Goal: Information Seeking & Learning: Learn about a topic

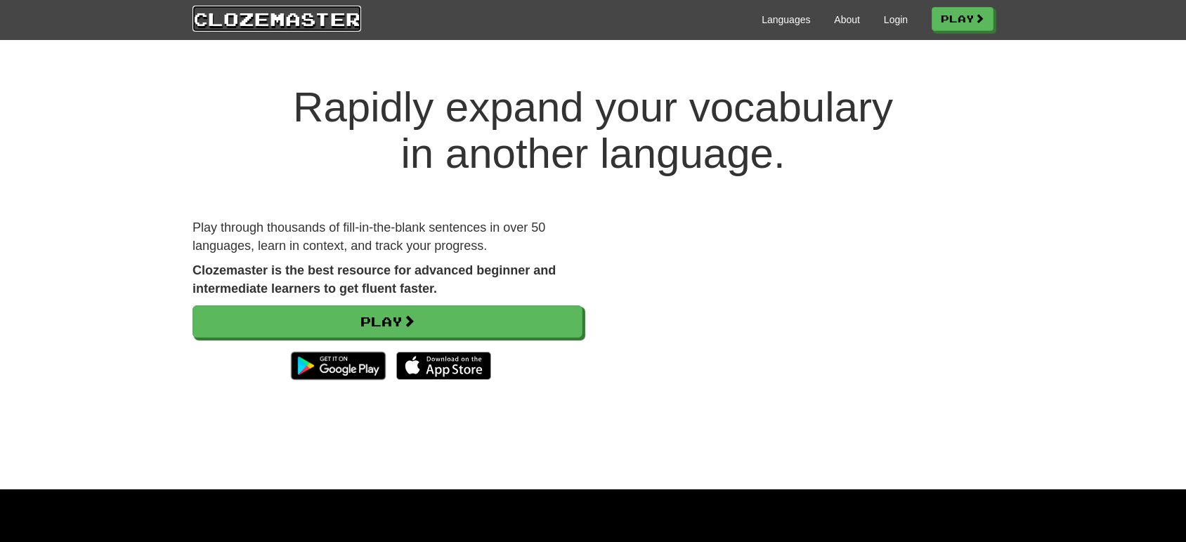
click at [325, 13] on link "Clozemaster" at bounding box center [276, 19] width 169 height 26
click at [968, 15] on link "Play" at bounding box center [963, 20] width 62 height 24
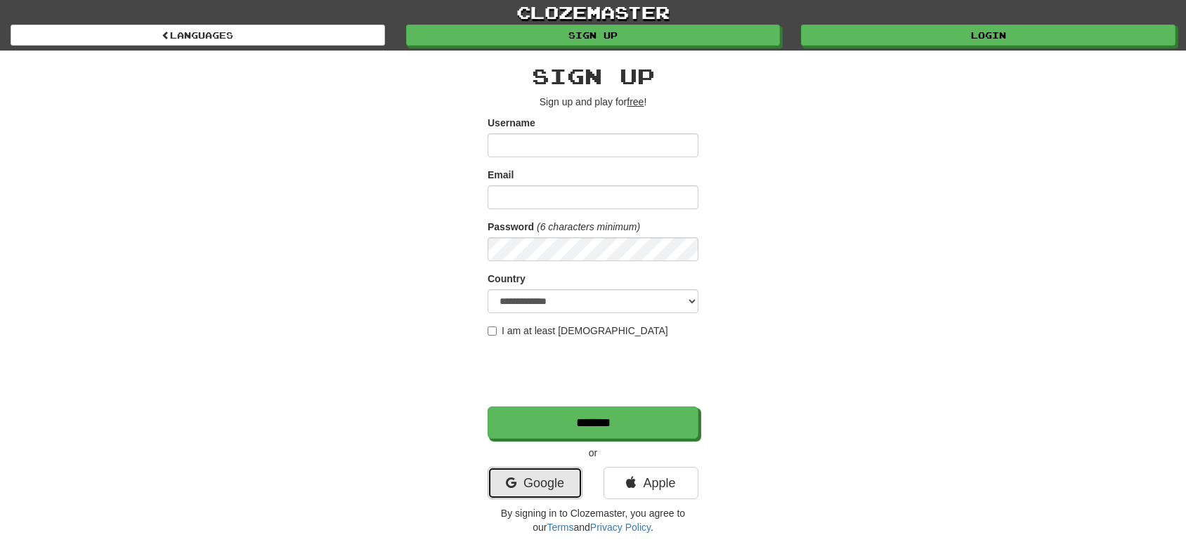
click at [546, 484] on link "Google" at bounding box center [534, 483] width 95 height 32
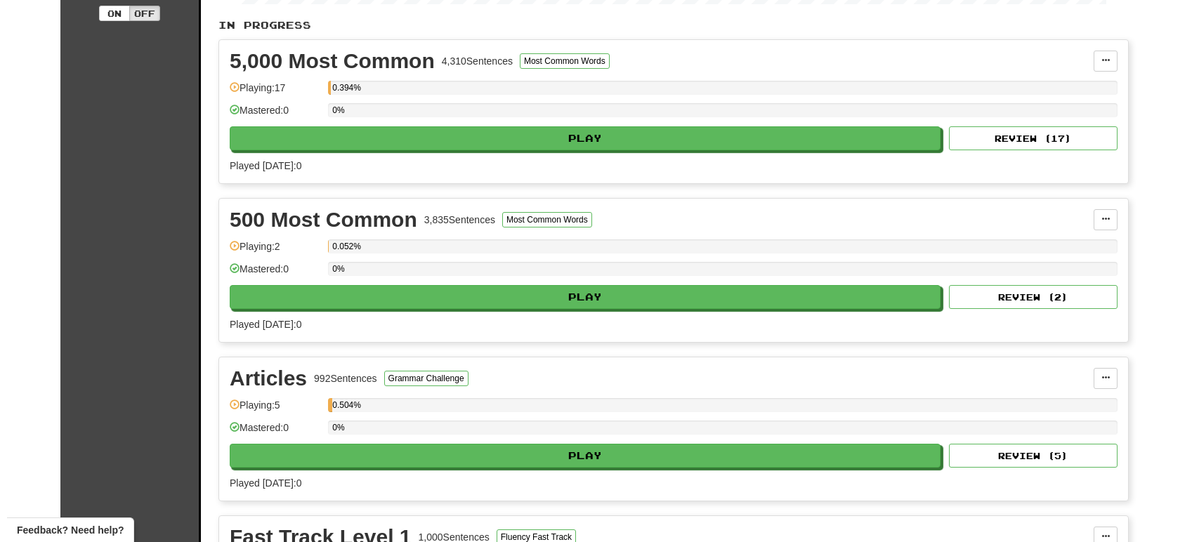
scroll to position [546, 0]
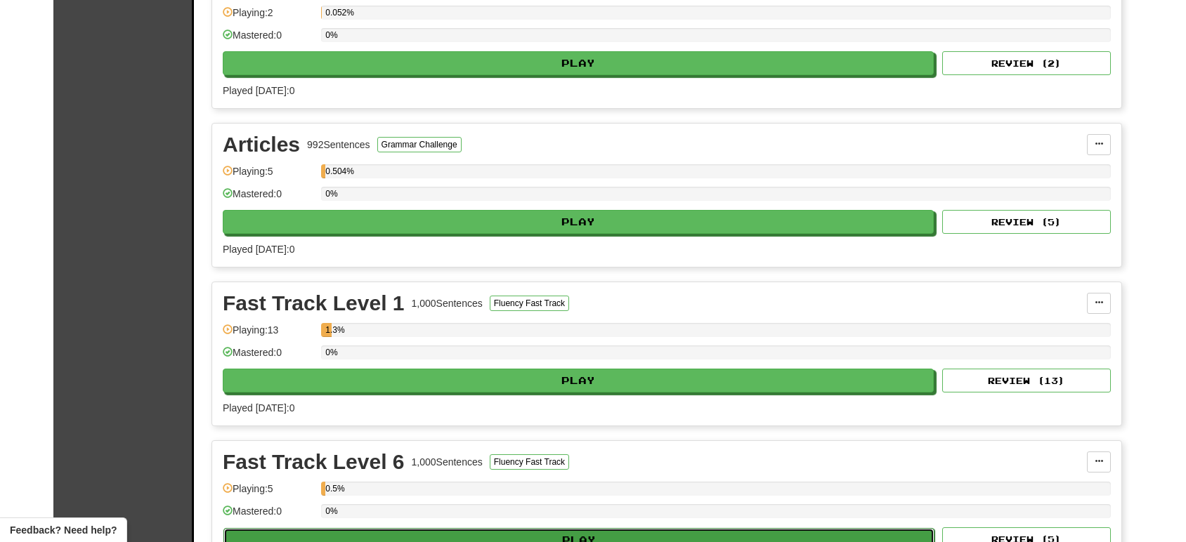
click at [449, 534] on button "Play" at bounding box center [578, 540] width 711 height 24
select select "**"
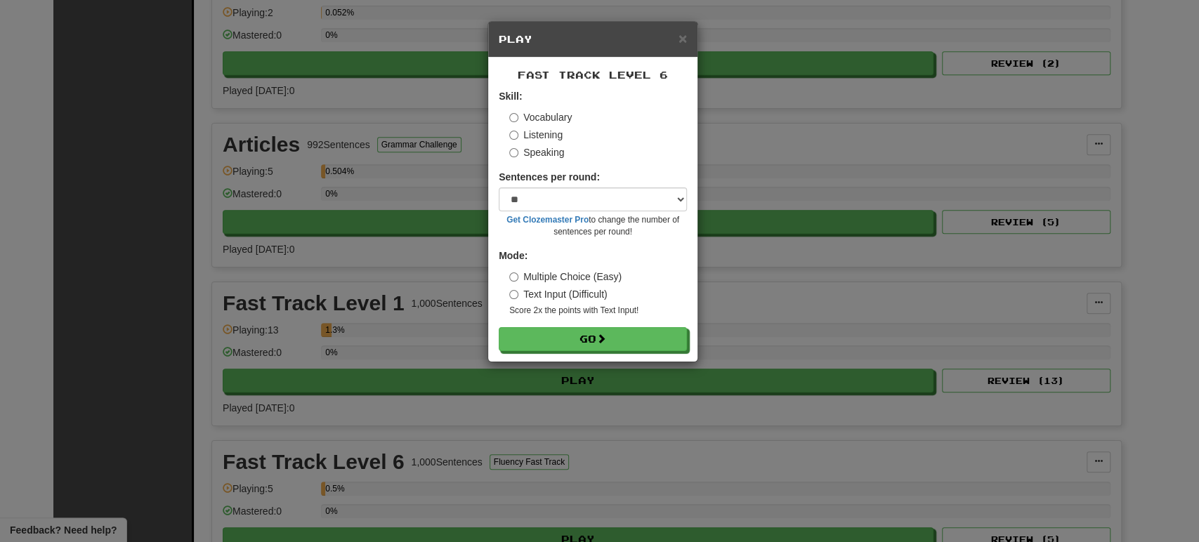
click at [539, 274] on label "Multiple Choice (Easy)" at bounding box center [565, 277] width 112 height 14
click at [556, 200] on select "* ** ** ** ** ** *** ********" at bounding box center [593, 200] width 188 height 24
click at [499, 188] on select "* ** ** ** ** ** *** ********" at bounding box center [593, 200] width 188 height 24
click at [564, 339] on button "Go" at bounding box center [593, 340] width 188 height 24
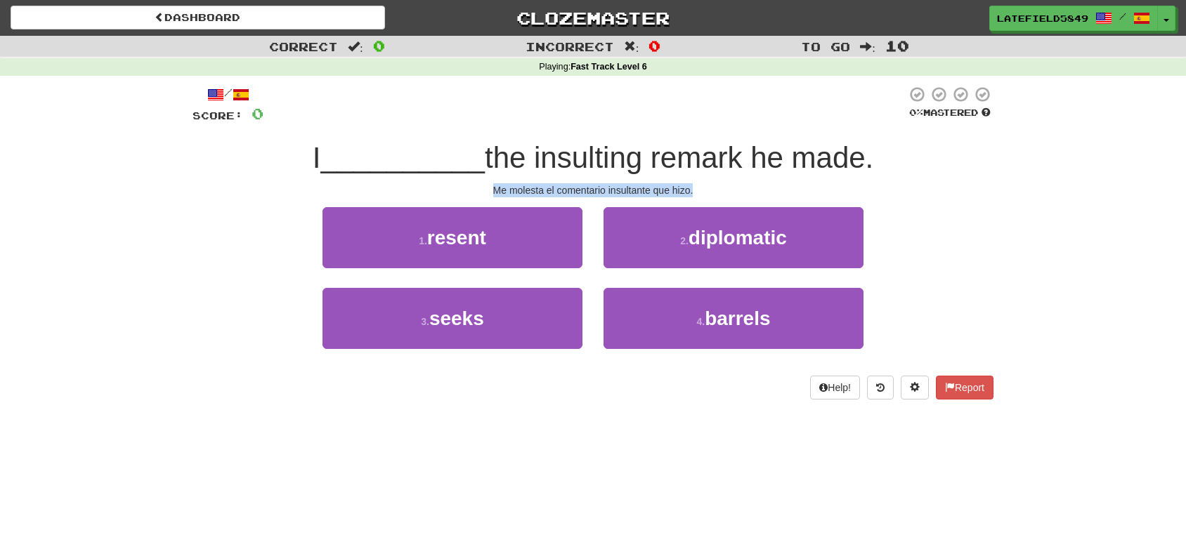
drag, startPoint x: 494, startPoint y: 195, endPoint x: 717, endPoint y: 185, distance: 222.9
click at [717, 185] on div "Me molesta el comentario insultante que hizo." at bounding box center [592, 190] width 801 height 14
drag, startPoint x: 354, startPoint y: 164, endPoint x: 925, endPoint y: 170, distance: 571.1
click at [925, 170] on div "I __________ the insulting remark he made." at bounding box center [592, 158] width 801 height 39
click at [249, 209] on div "1 . resent 2 . diplomatic" at bounding box center [592, 247] width 843 height 81
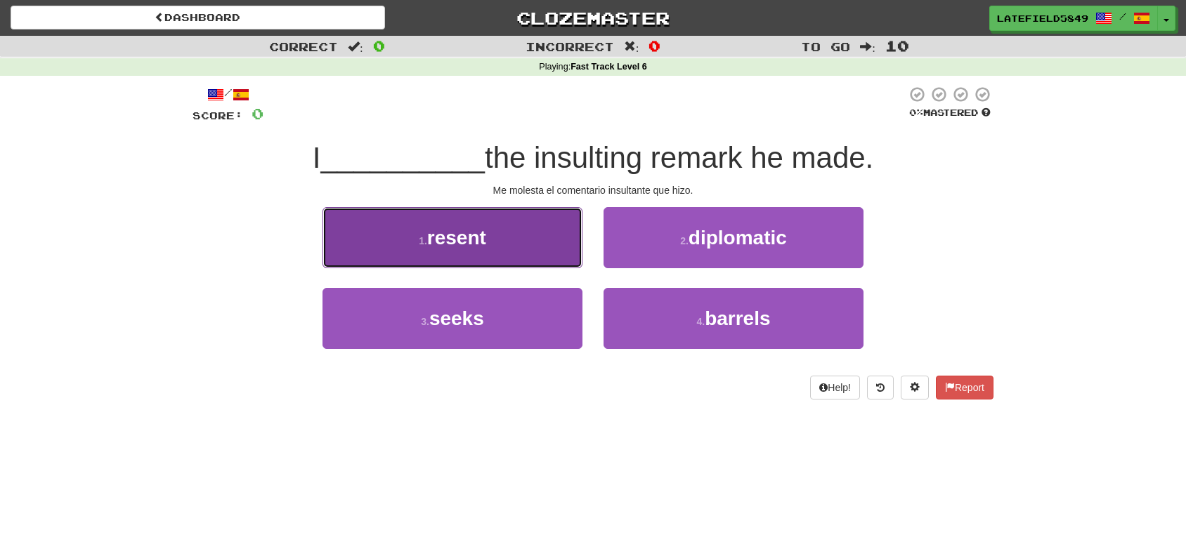
click at [464, 232] on span "resent" at bounding box center [456, 238] width 59 height 22
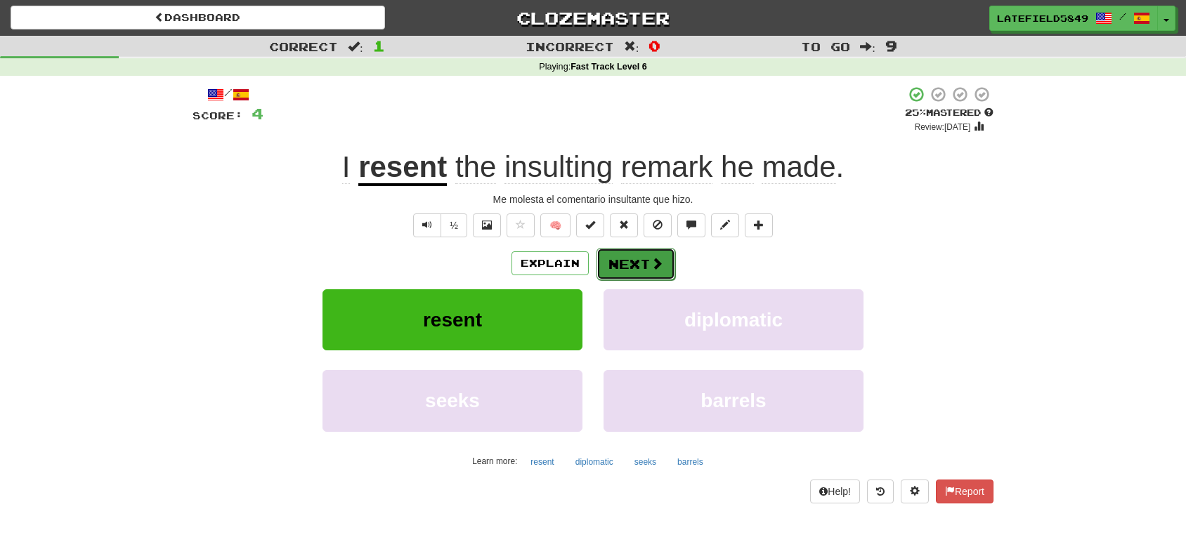
click at [641, 263] on button "Next" at bounding box center [635, 264] width 79 height 32
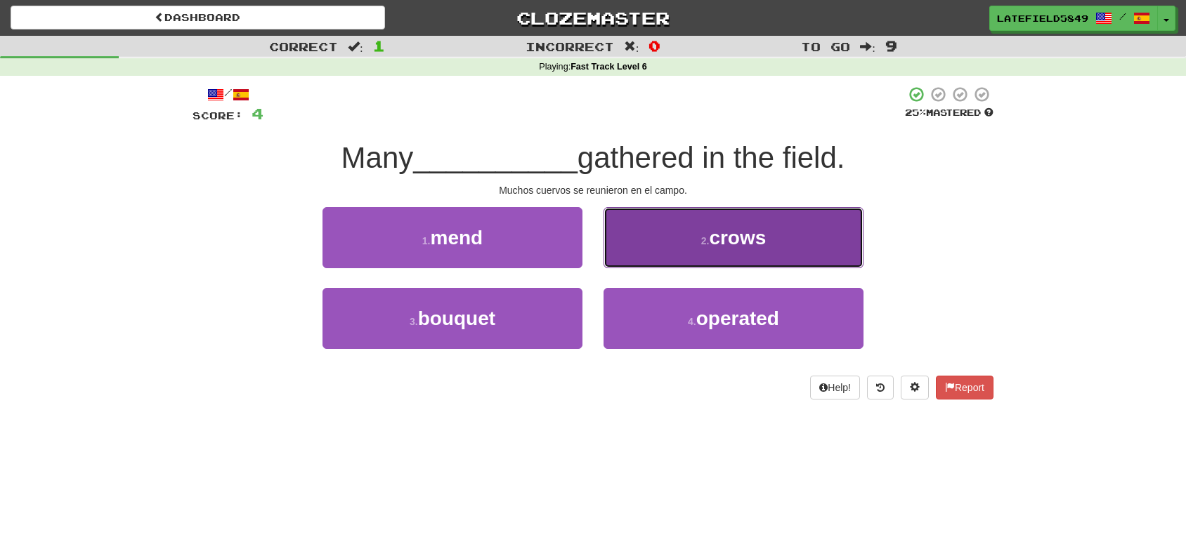
click at [681, 243] on button "2 . crows" at bounding box center [733, 237] width 260 height 61
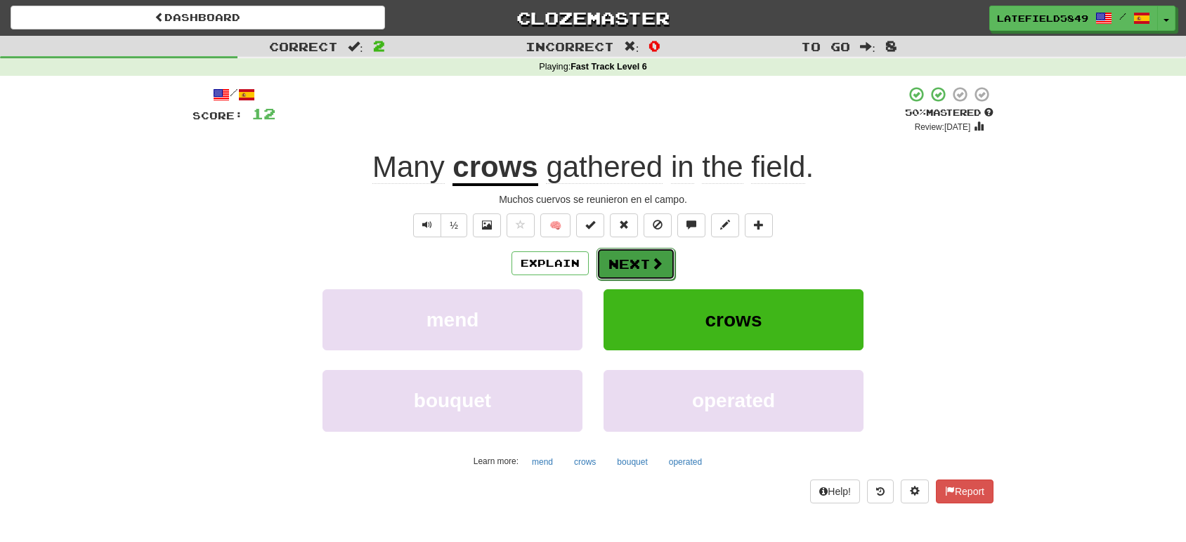
click at [653, 261] on span at bounding box center [656, 263] width 13 height 13
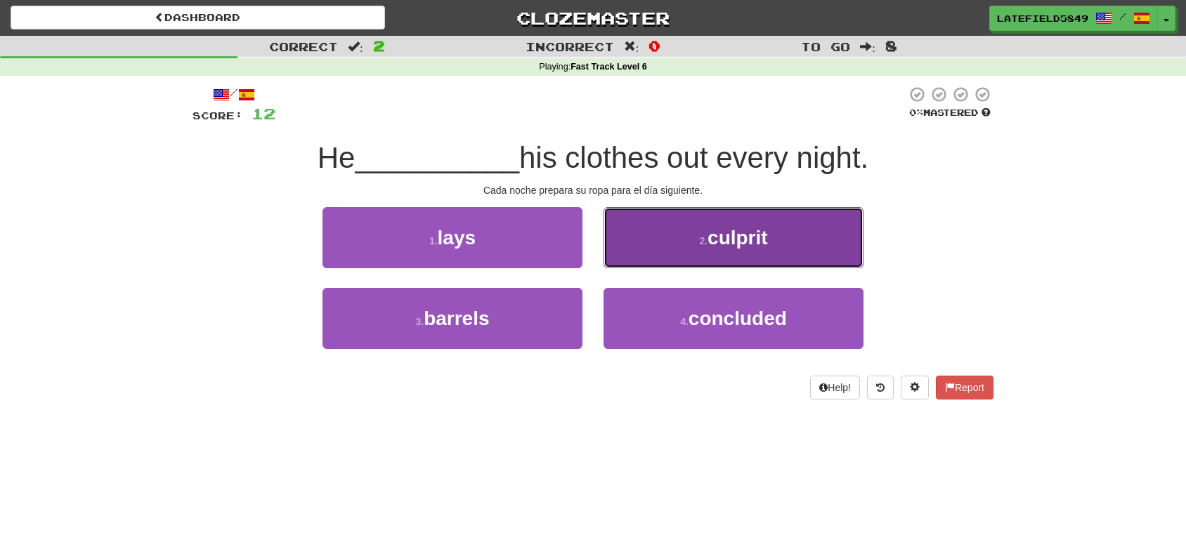
click at [700, 249] on button "2 . culprit" at bounding box center [733, 237] width 260 height 61
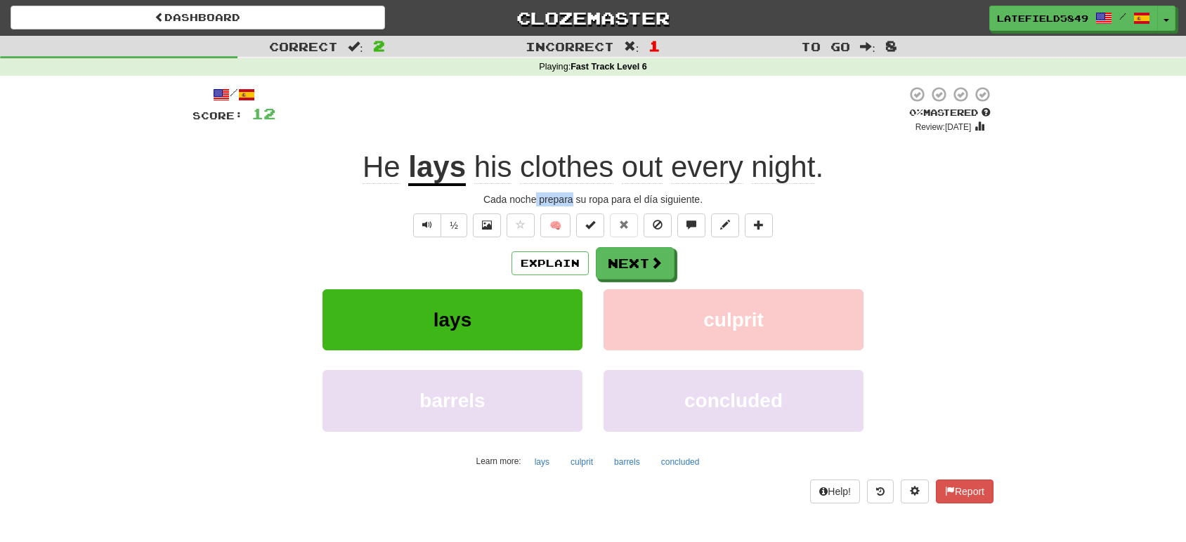
drag, startPoint x: 535, startPoint y: 197, endPoint x: 573, endPoint y: 198, distance: 37.9
click at [573, 198] on div "Cada noche prepara su ropa para el día siguiente." at bounding box center [592, 199] width 801 height 14
click at [634, 260] on button "Next" at bounding box center [635, 264] width 79 height 32
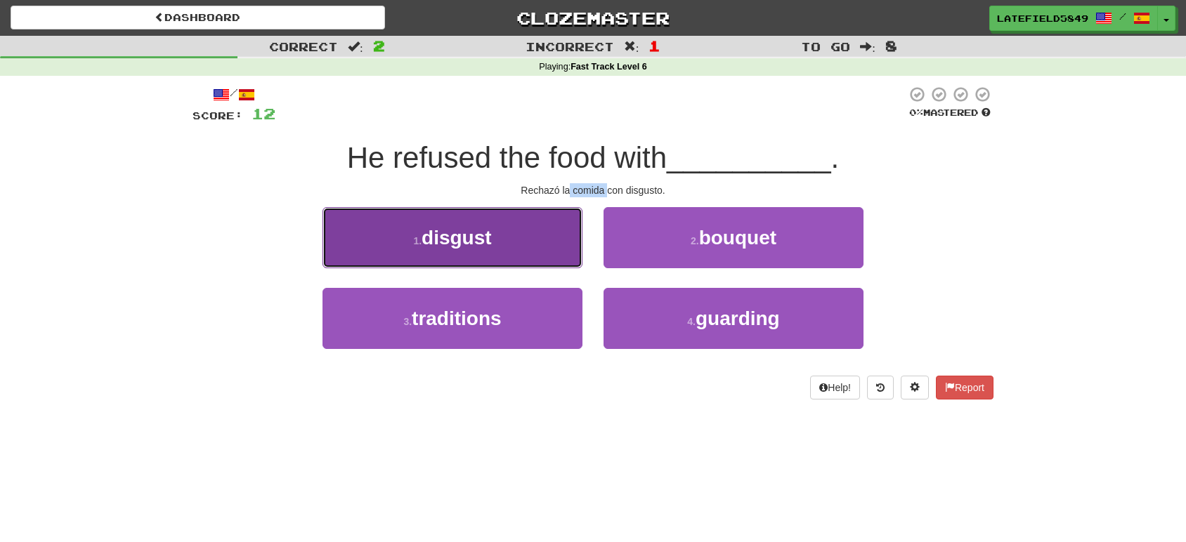
click at [452, 247] on span "disgust" at bounding box center [456, 238] width 70 height 22
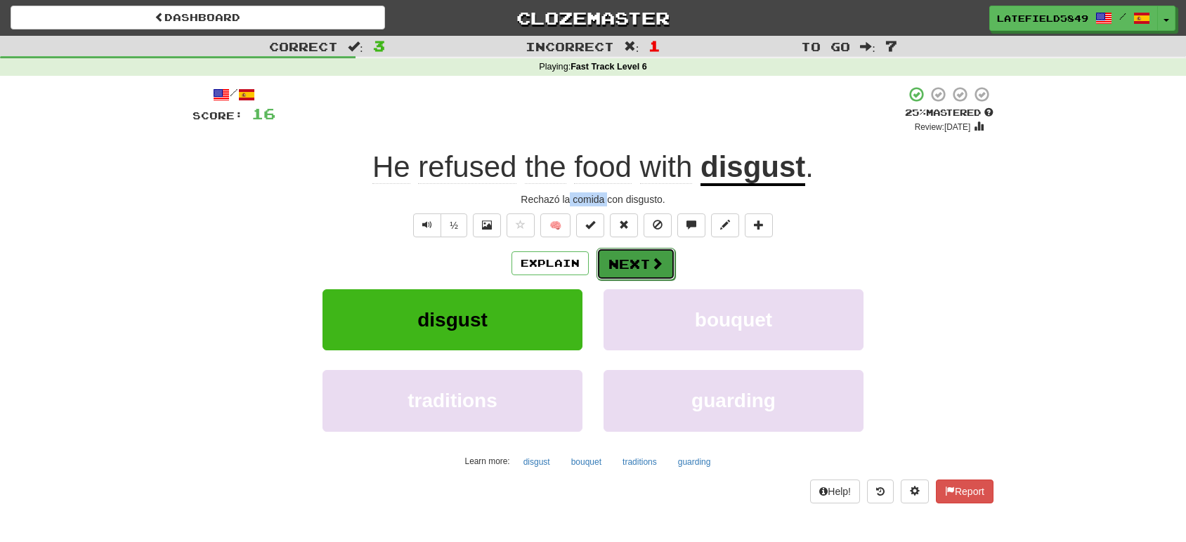
click at [629, 262] on button "Next" at bounding box center [635, 264] width 79 height 32
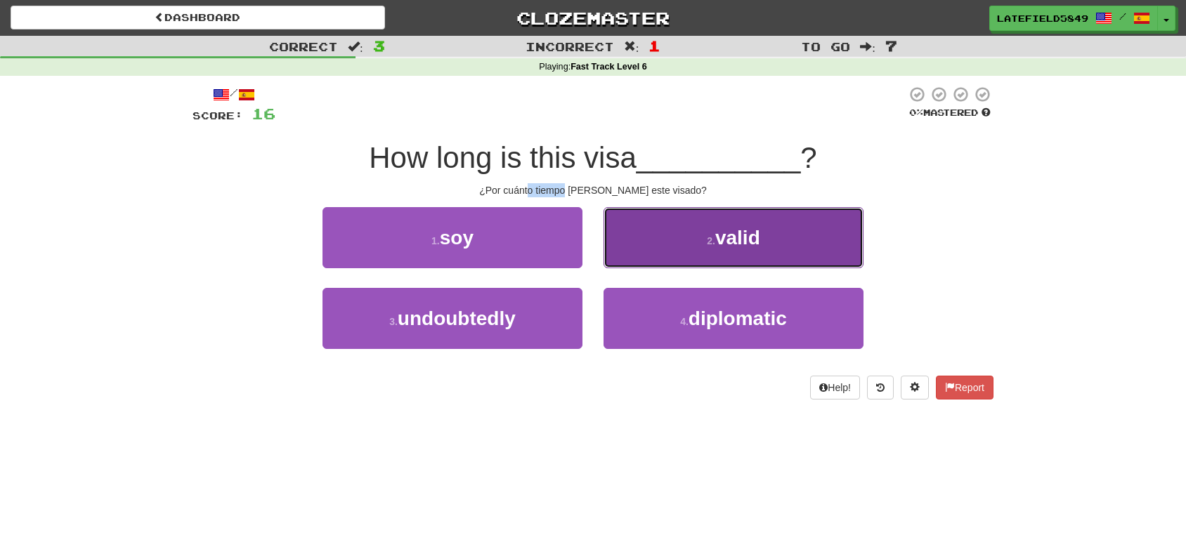
click at [757, 225] on button "2 . valid" at bounding box center [733, 237] width 260 height 61
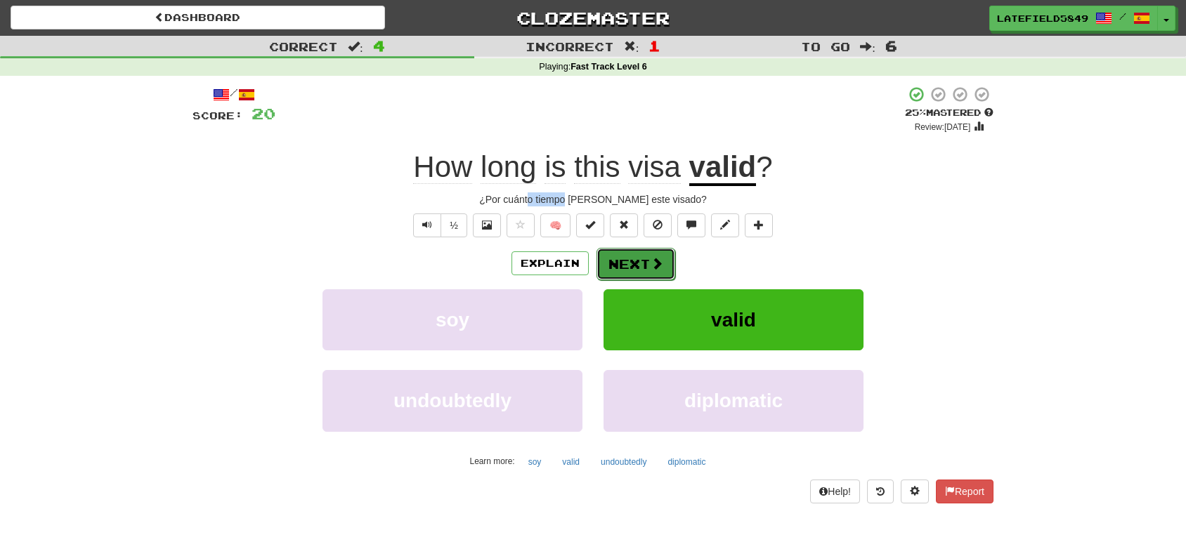
click at [654, 251] on button "Next" at bounding box center [635, 264] width 79 height 32
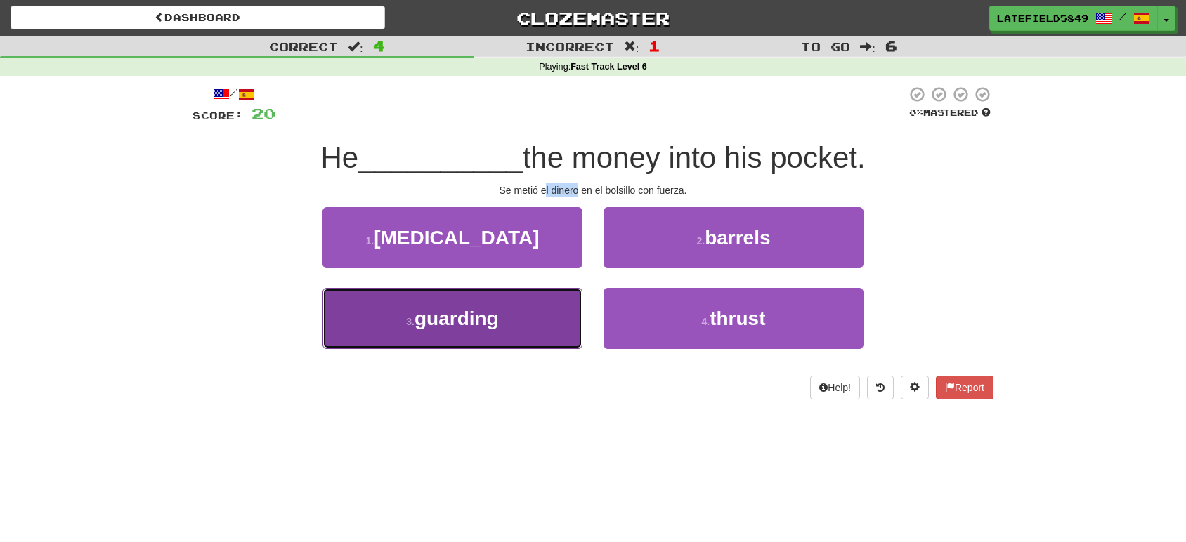
click at [511, 314] on button "3 . guarding" at bounding box center [452, 318] width 260 height 61
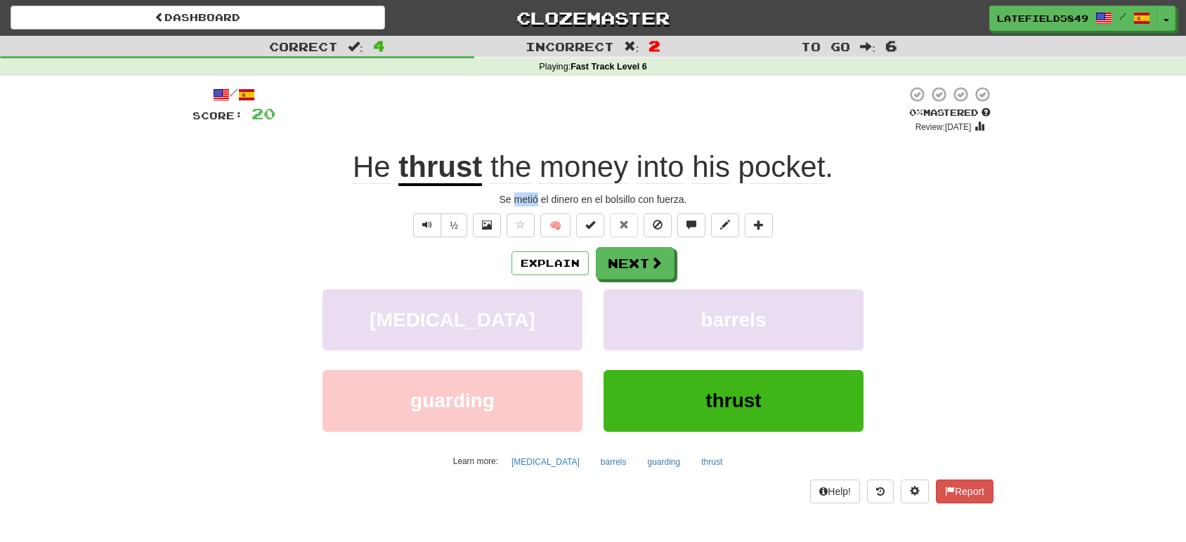
drag, startPoint x: 516, startPoint y: 195, endPoint x: 537, endPoint y: 201, distance: 22.5
click at [537, 201] on div "Se metió el dinero en el bolsillo con fuerza." at bounding box center [592, 199] width 801 height 14
click at [672, 264] on button "Next" at bounding box center [635, 264] width 79 height 32
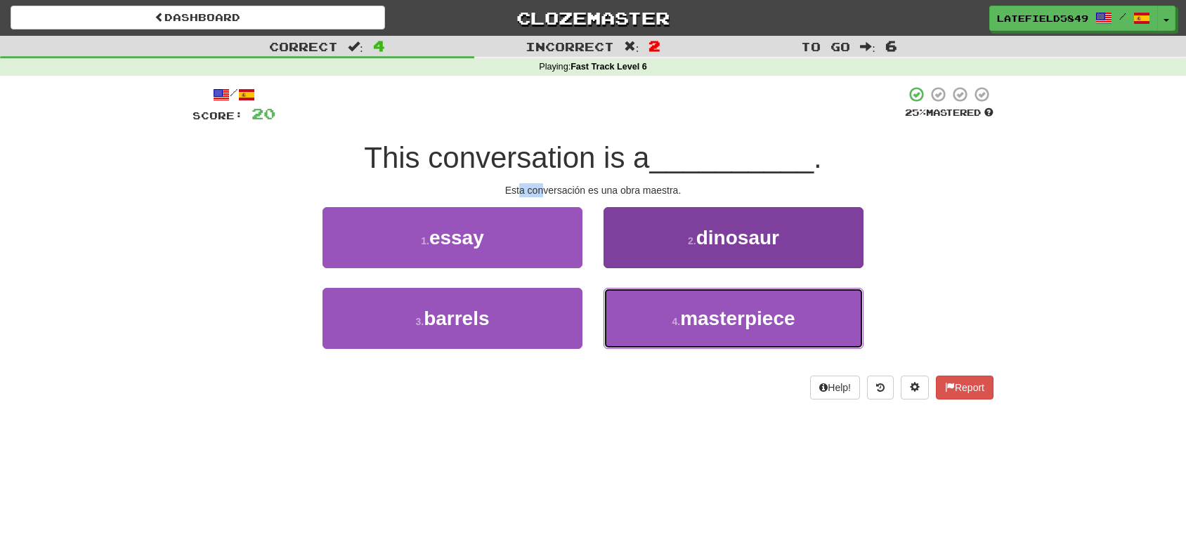
click at [798, 316] on button "4 . masterpiece" at bounding box center [733, 318] width 260 height 61
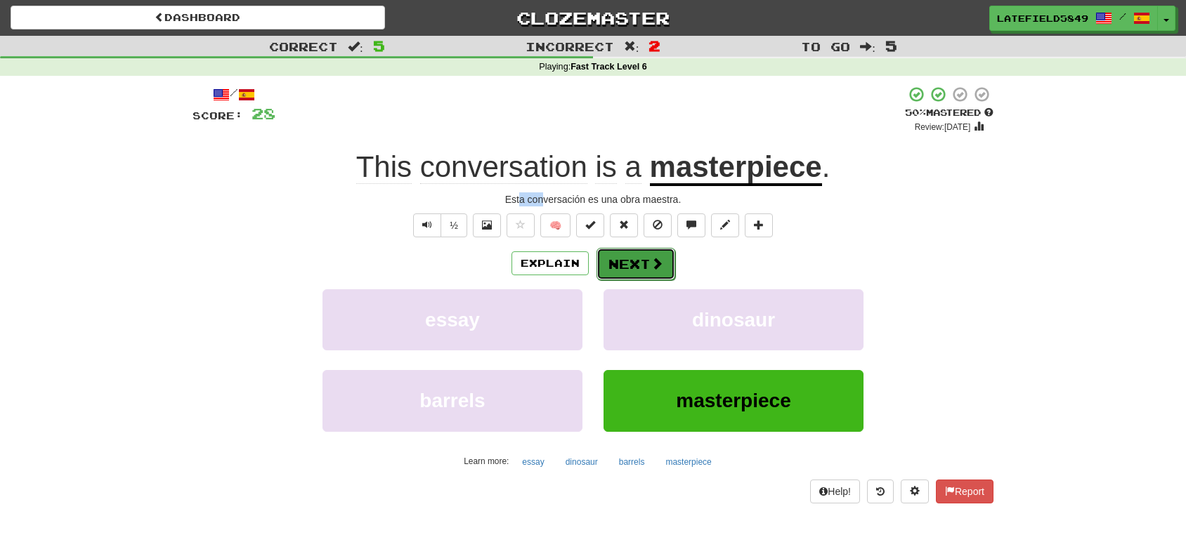
click at [653, 261] on span at bounding box center [656, 263] width 13 height 13
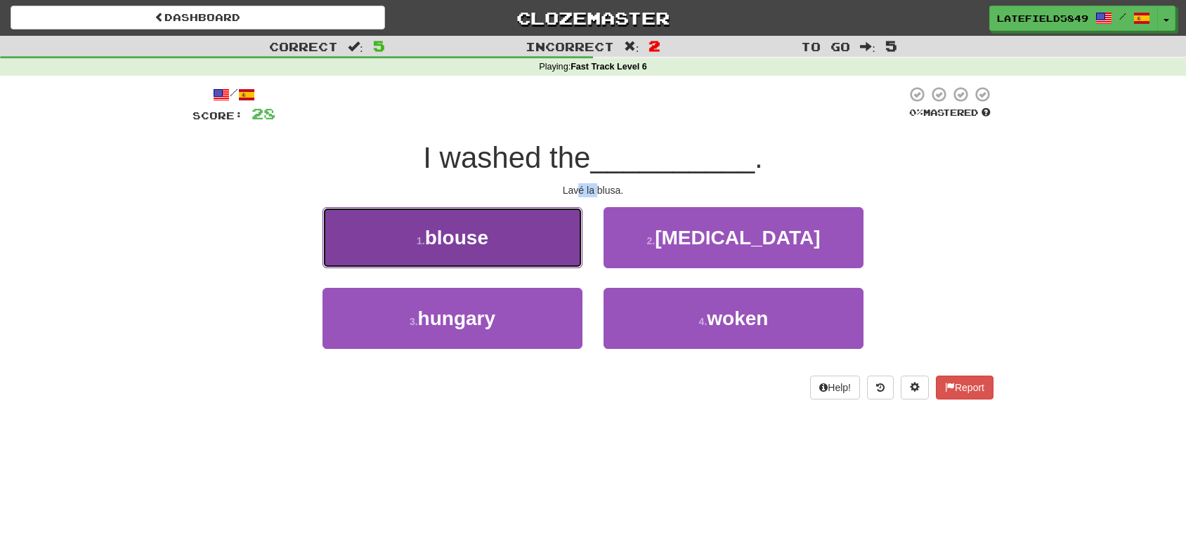
click at [511, 238] on button "1 . blouse" at bounding box center [452, 237] width 260 height 61
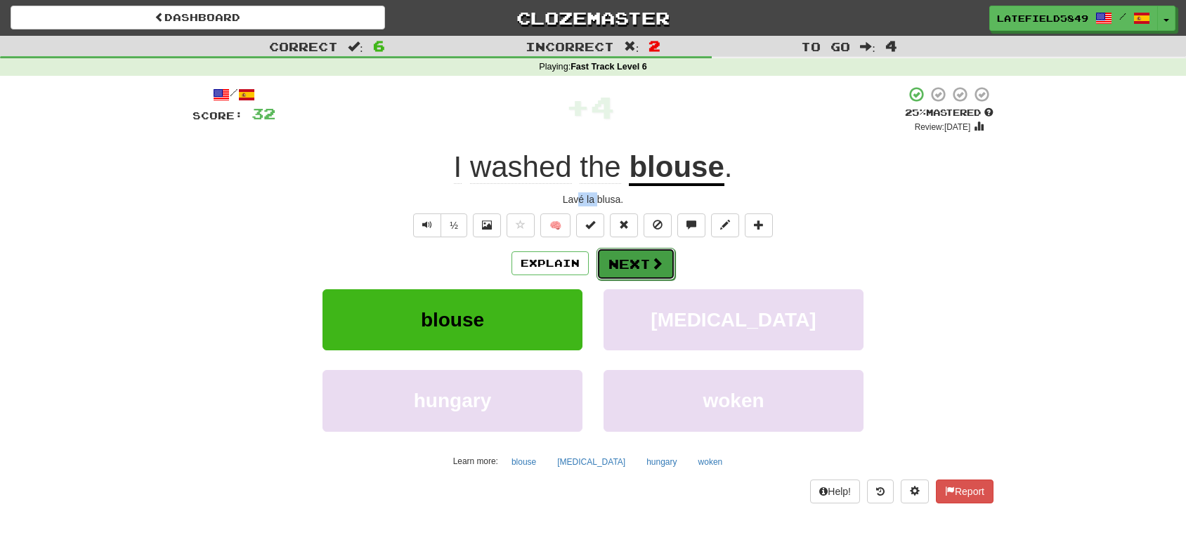
click at [643, 263] on button "Next" at bounding box center [635, 264] width 79 height 32
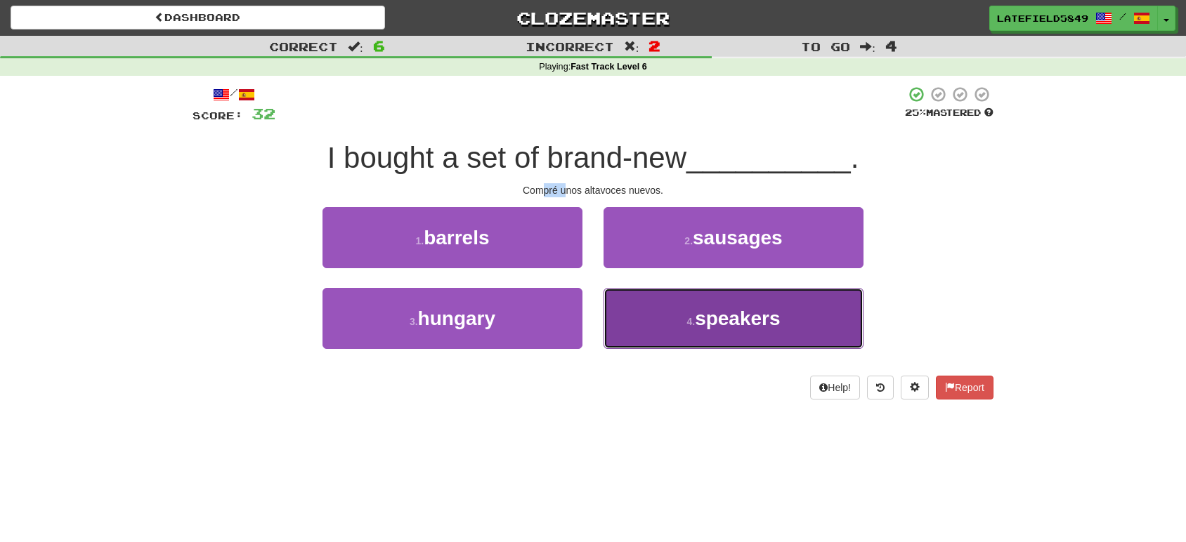
click at [752, 325] on span "speakers" at bounding box center [737, 319] width 85 height 22
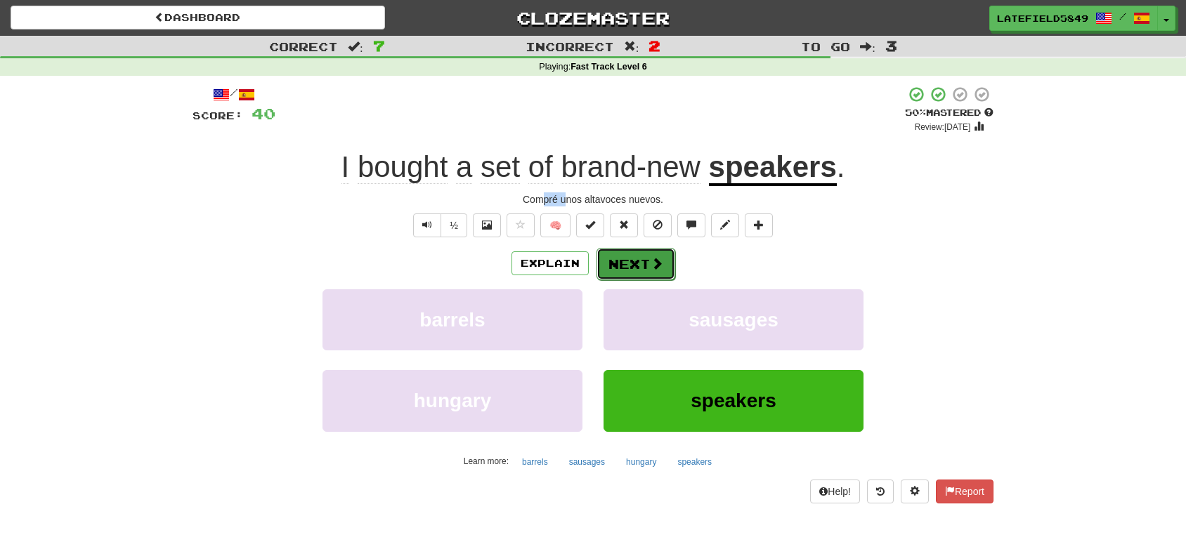
click at [638, 269] on button "Next" at bounding box center [635, 264] width 79 height 32
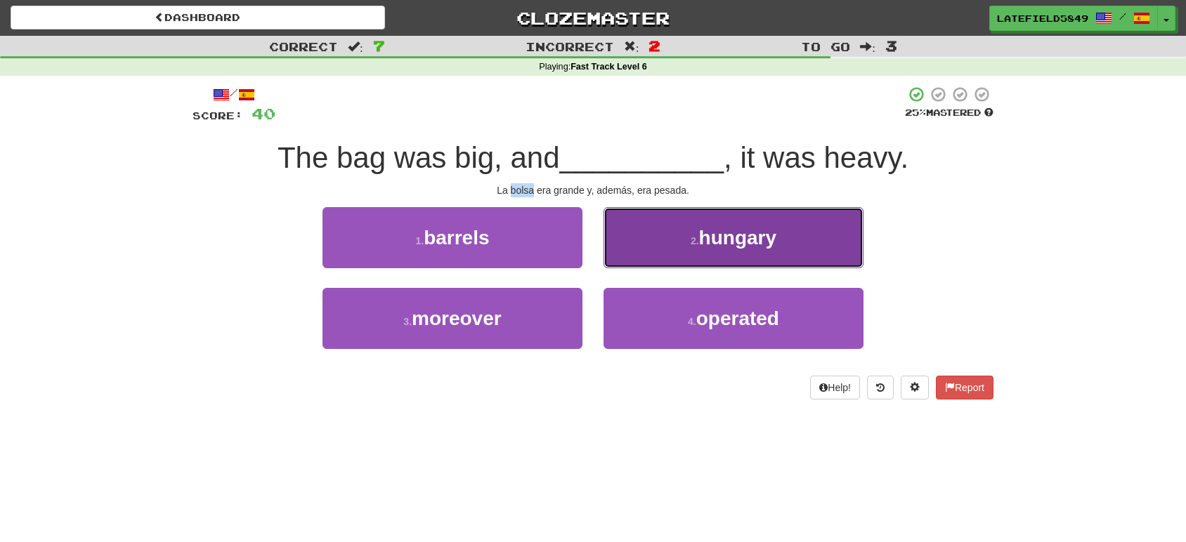
click at [777, 251] on button "2 . hungary" at bounding box center [733, 237] width 260 height 61
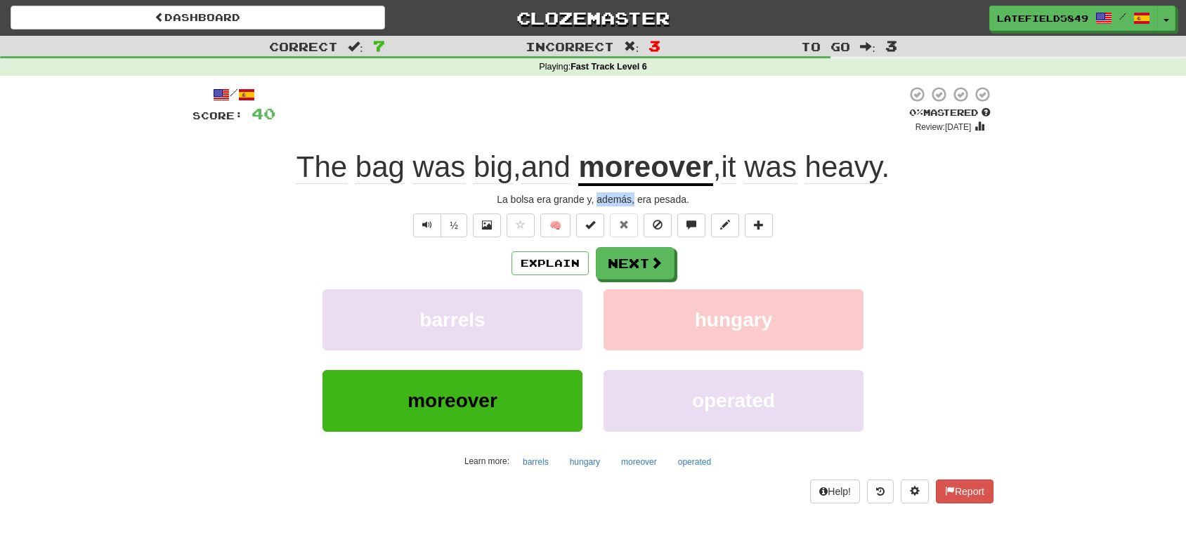
drag, startPoint x: 597, startPoint y: 199, endPoint x: 634, endPoint y: 203, distance: 36.8
click at [634, 203] on div "La bolsa era grande y, además, era pesada." at bounding box center [592, 199] width 801 height 14
drag, startPoint x: 742, startPoint y: 178, endPoint x: 730, endPoint y: 179, distance: 12.0
click at [730, 179] on span "it" at bounding box center [728, 167] width 15 height 34
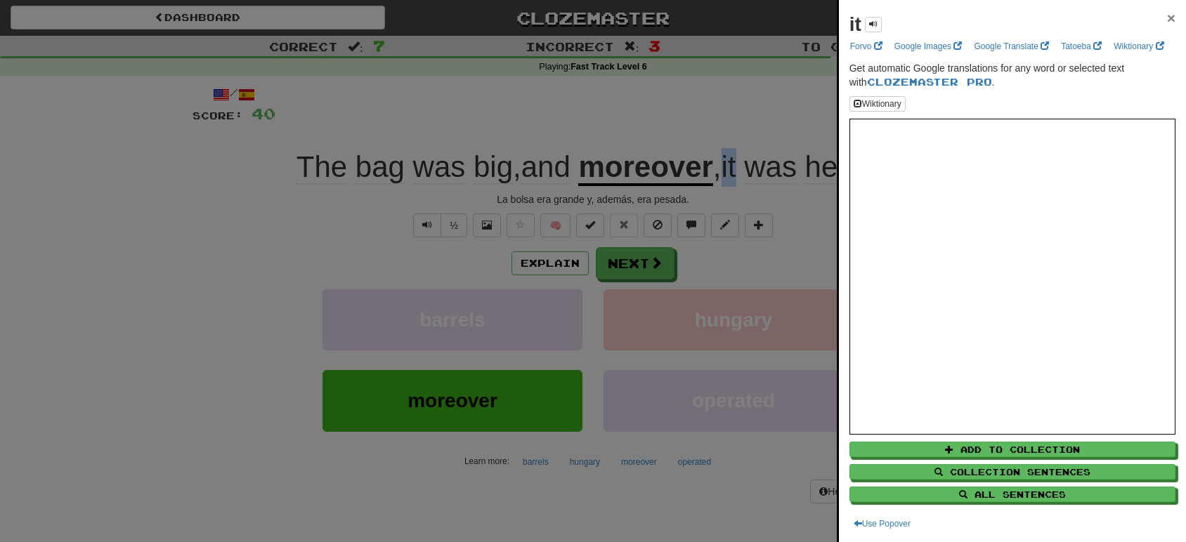
click at [1167, 18] on span "×" at bounding box center [1171, 18] width 8 height 16
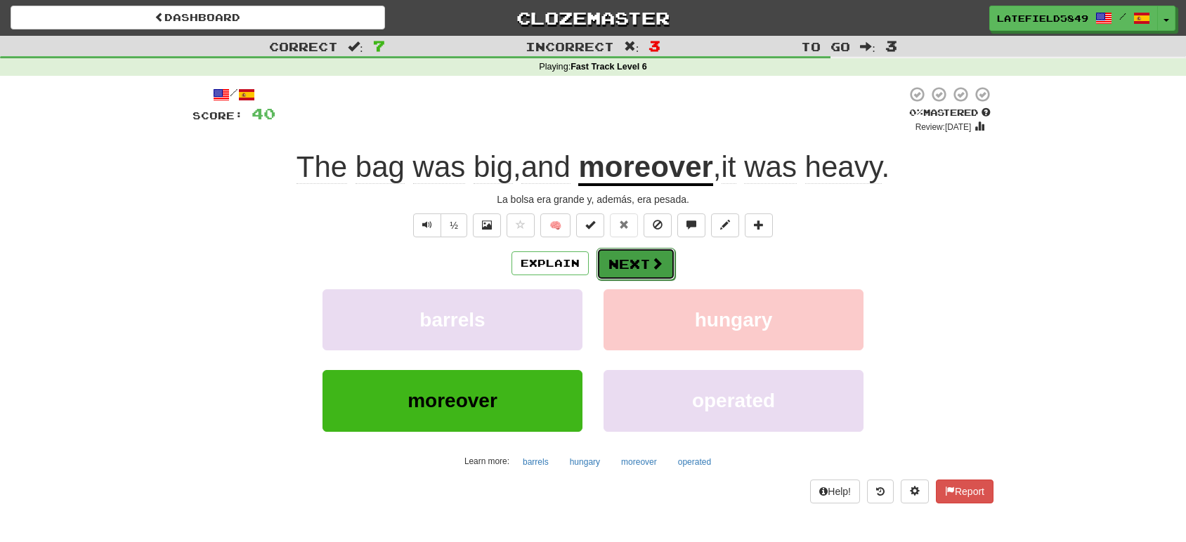
click at [644, 274] on button "Next" at bounding box center [635, 264] width 79 height 32
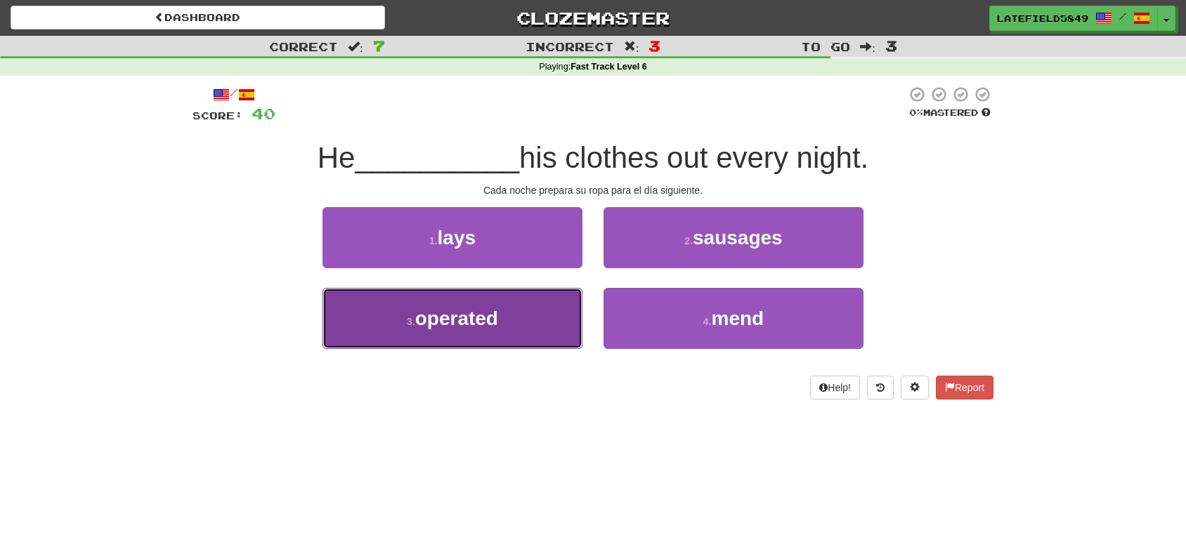
click at [504, 313] on button "3 . operated" at bounding box center [452, 318] width 260 height 61
